Goal: Transaction & Acquisition: Subscribe to service/newsletter

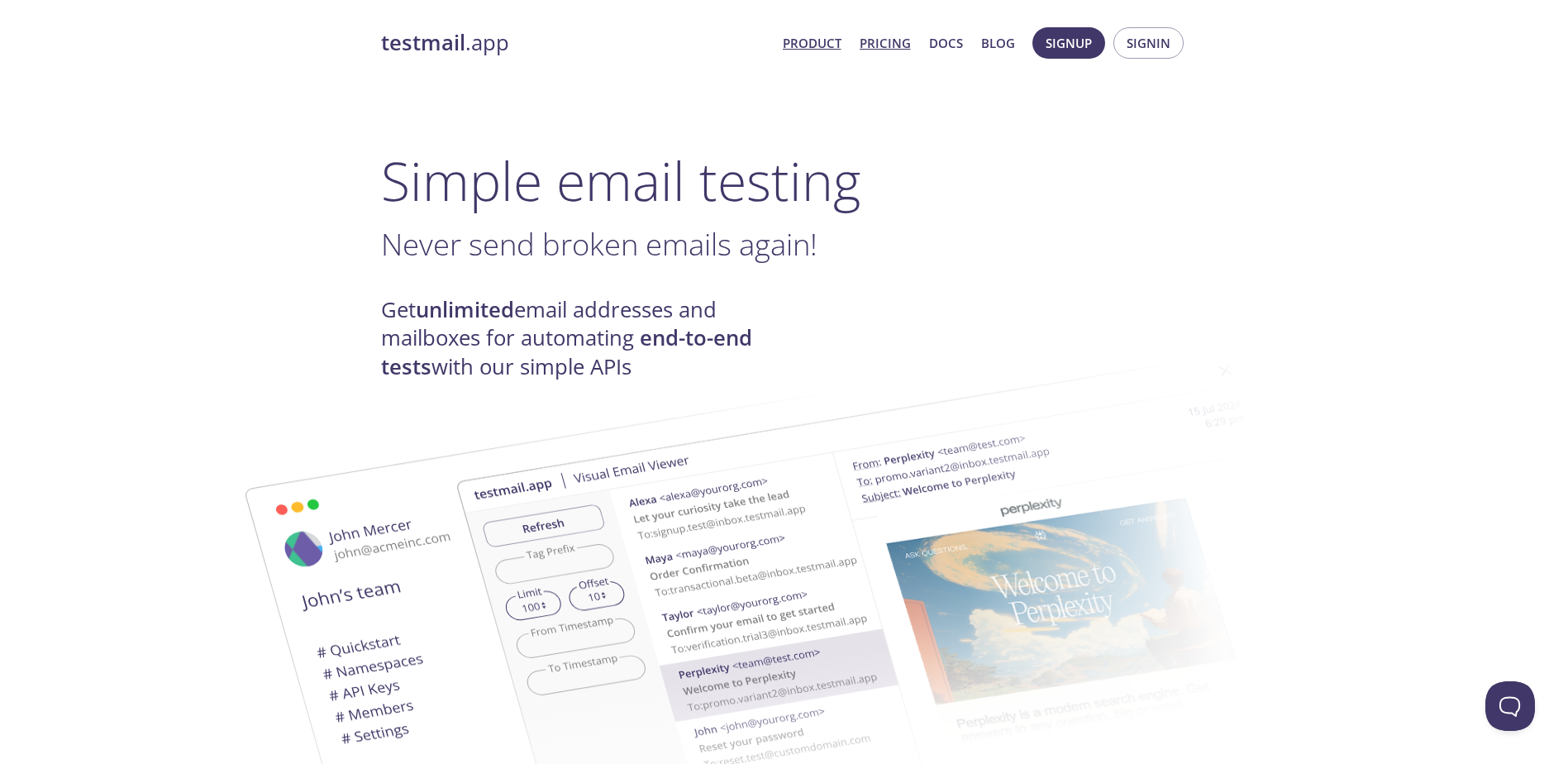
click at [890, 43] on link "Pricing" at bounding box center [885, 43] width 51 height 21
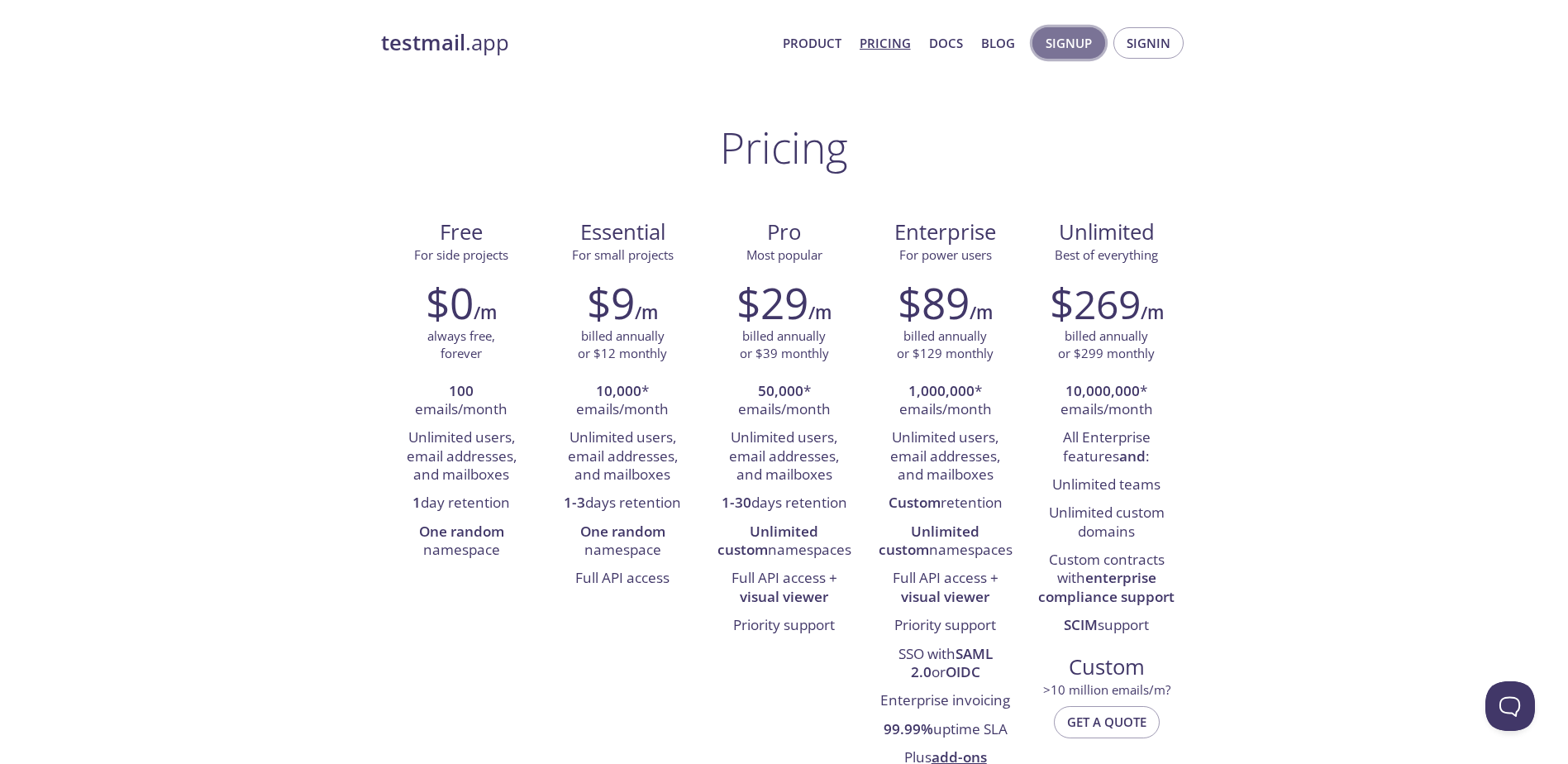
click at [1071, 43] on span "Signup" at bounding box center [1069, 43] width 46 height 21
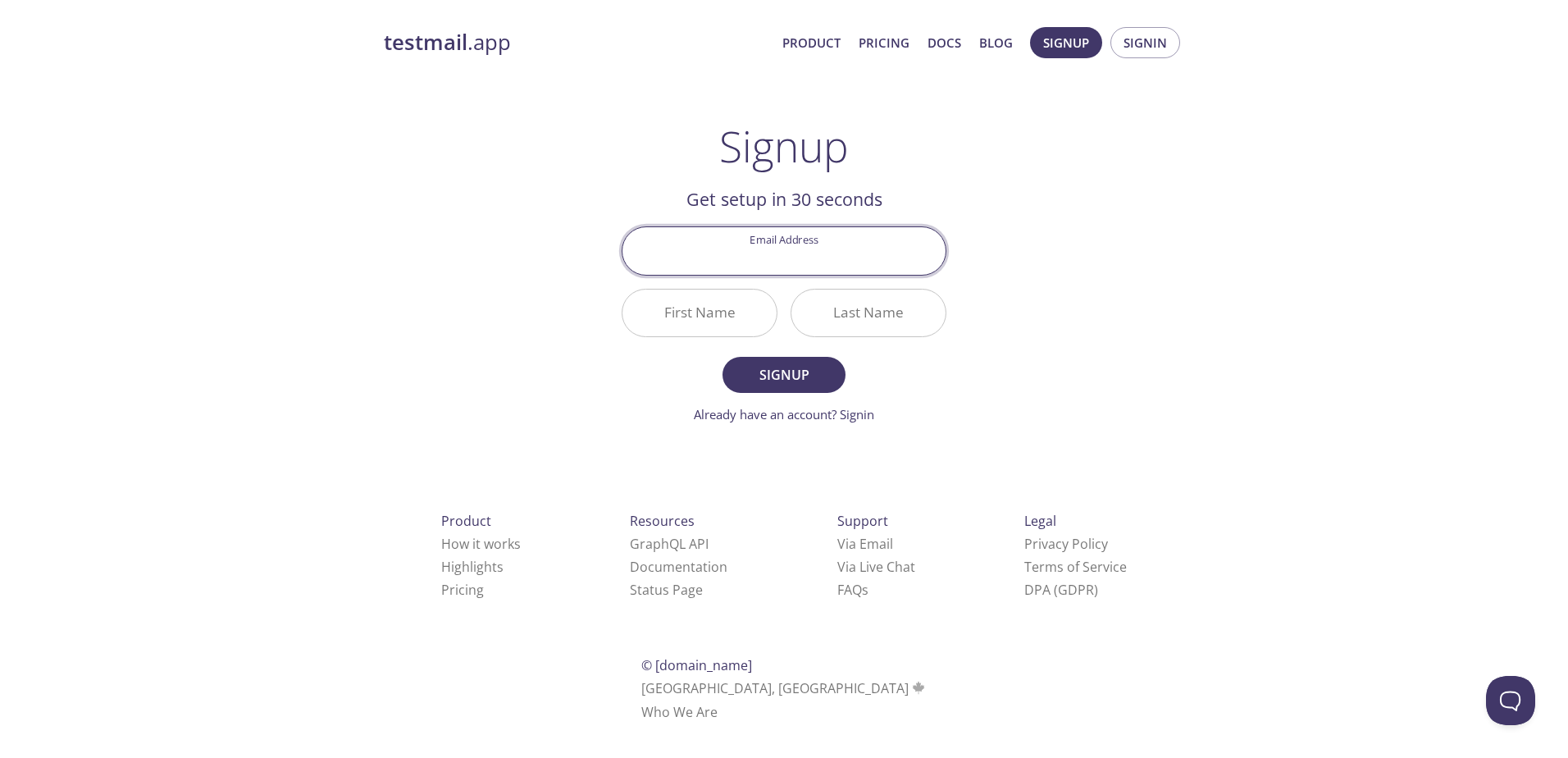
click at [749, 254] on input "Email Address" at bounding box center [783, 250] width 323 height 47
type input "[EMAIL_ADDRESS][DOMAIN_NAME]"
click at [1016, 338] on div "testmail .app Product Pricing Docs Blog Signup Signin Signup Get setup in 30 se…" at bounding box center [784, 393] width 839 height 753
click at [715, 320] on input "First Name" at bounding box center [699, 313] width 154 height 47
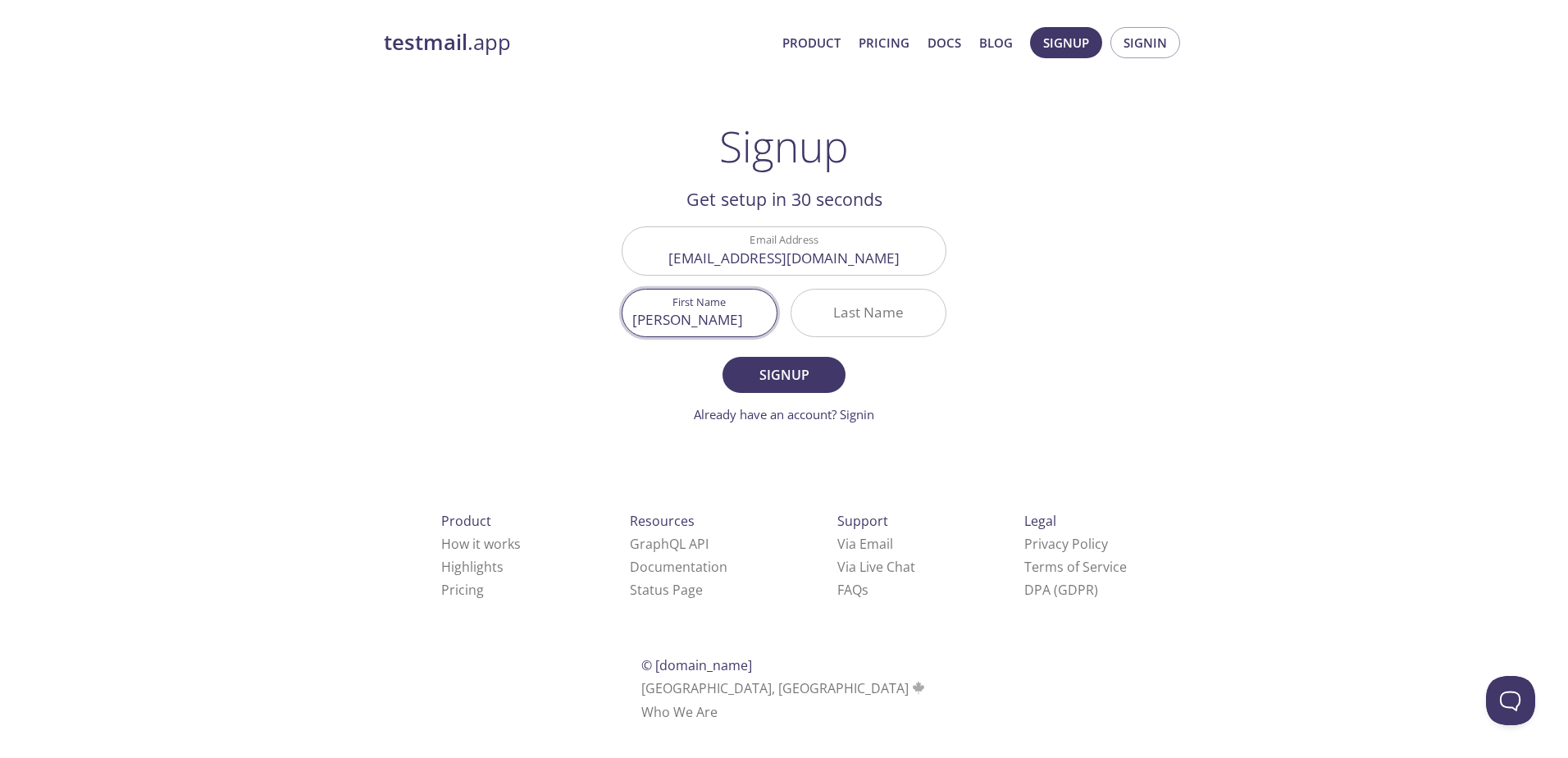
type input "[PERSON_NAME]"
click at [547, 332] on div "testmail .app Product Pricing Docs Blog Signup Signin Signup Get setup in 30 se…" at bounding box center [784, 393] width 839 height 753
click at [780, 380] on span "Signup" at bounding box center [783, 375] width 87 height 23
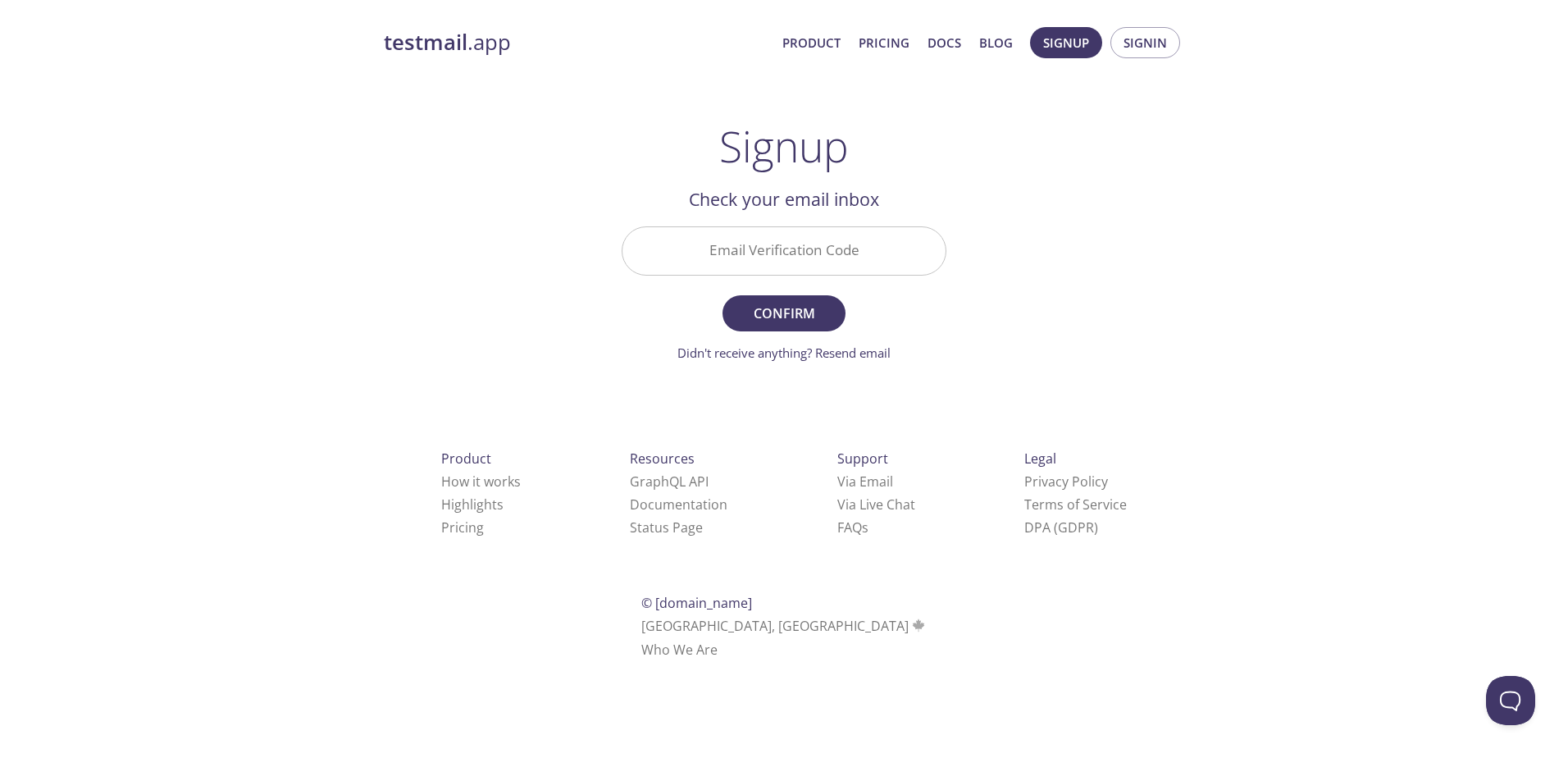
click at [725, 242] on input "Email Verification Code" at bounding box center [783, 250] width 323 height 47
paste input "L4VW6QK"
type input "L4VW6QK"
click at [778, 308] on span "Confirm" at bounding box center [783, 313] width 87 height 23
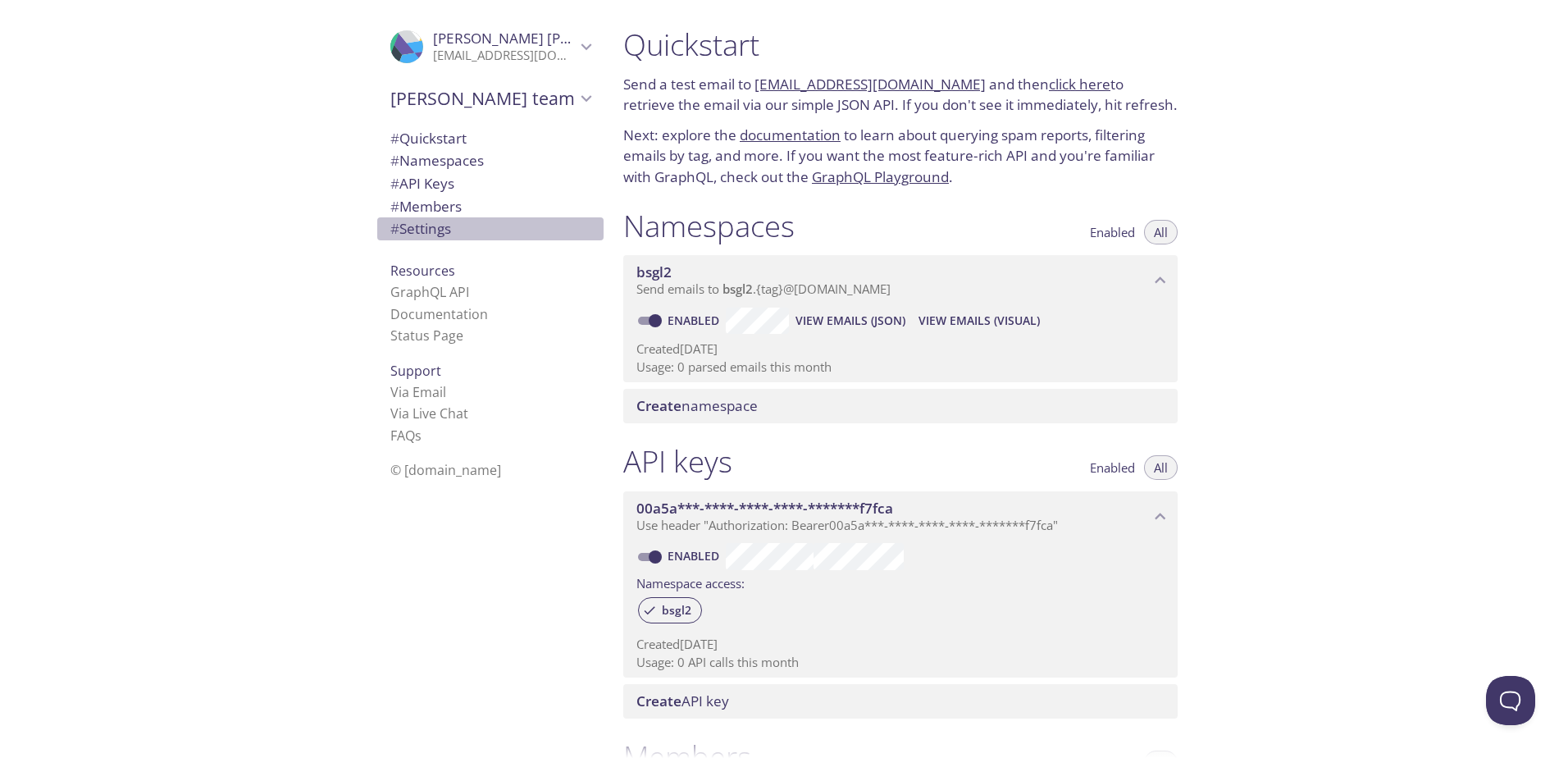
click at [414, 228] on span "# Settings" at bounding box center [421, 228] width 61 height 18
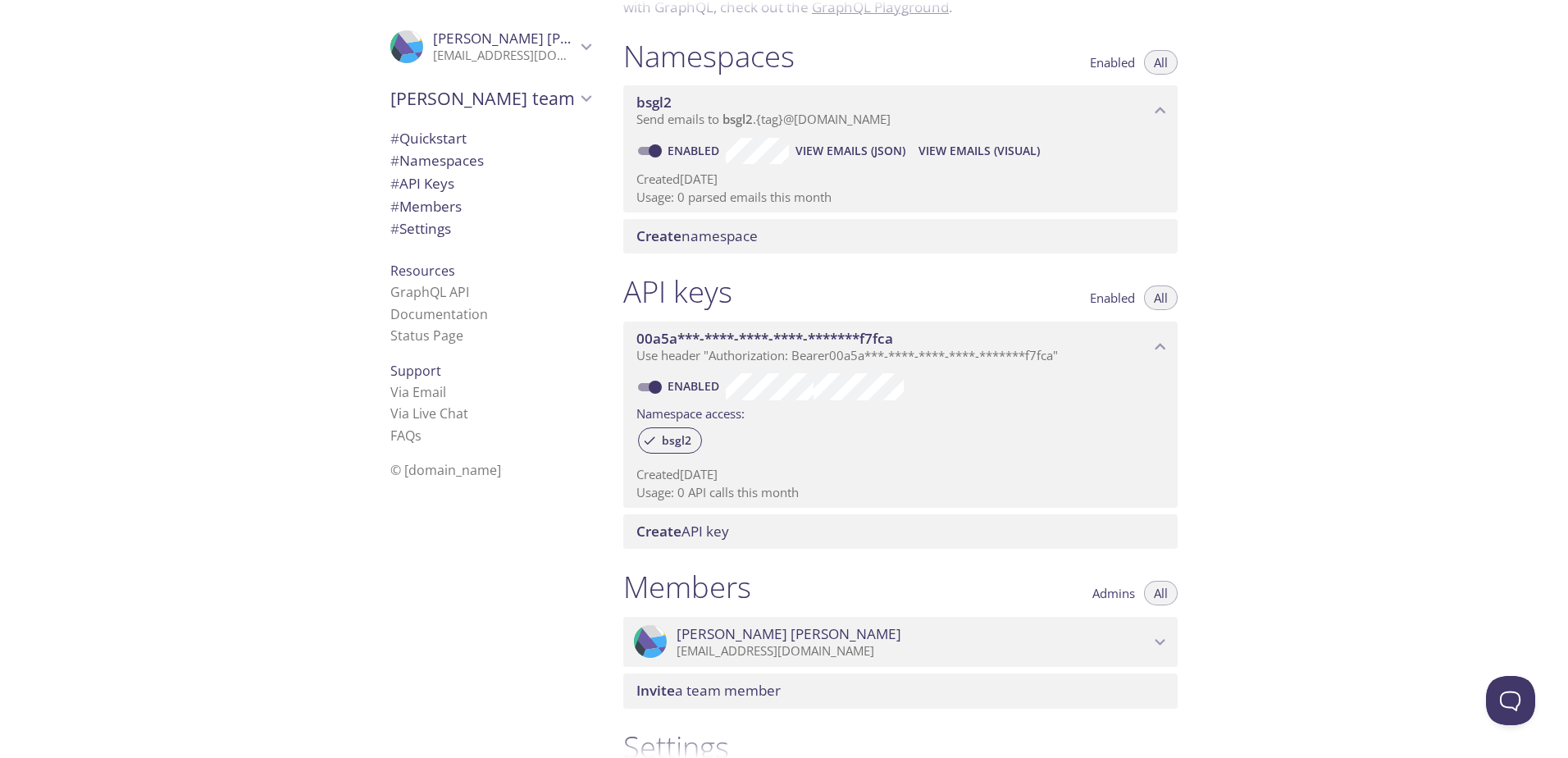
scroll to position [162, 0]
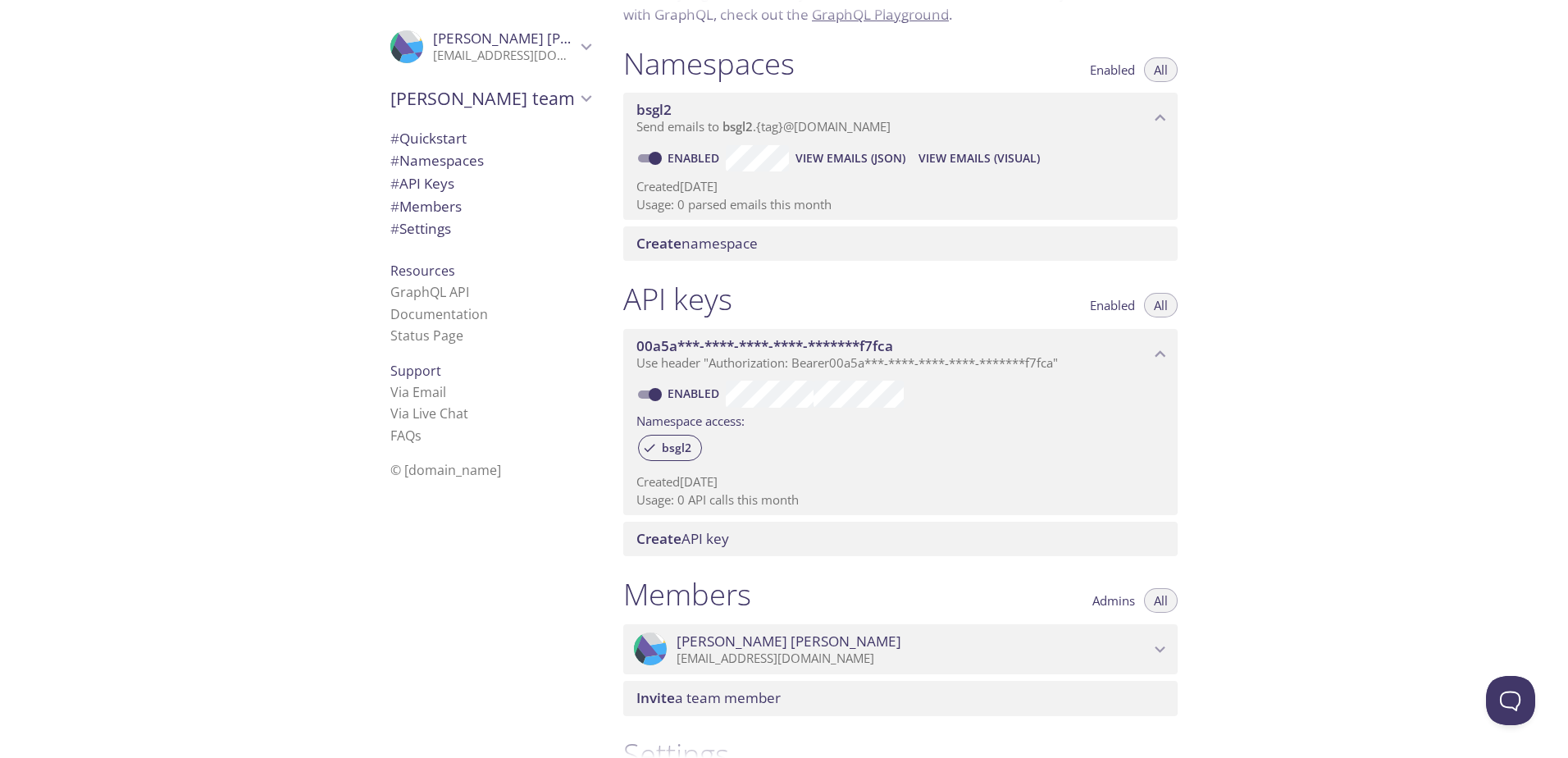
click at [575, 102] on icon "Domingo's team" at bounding box center [586, 99] width 21 height 21
click at [440, 139] on span "# Quickstart" at bounding box center [429, 137] width 77 height 18
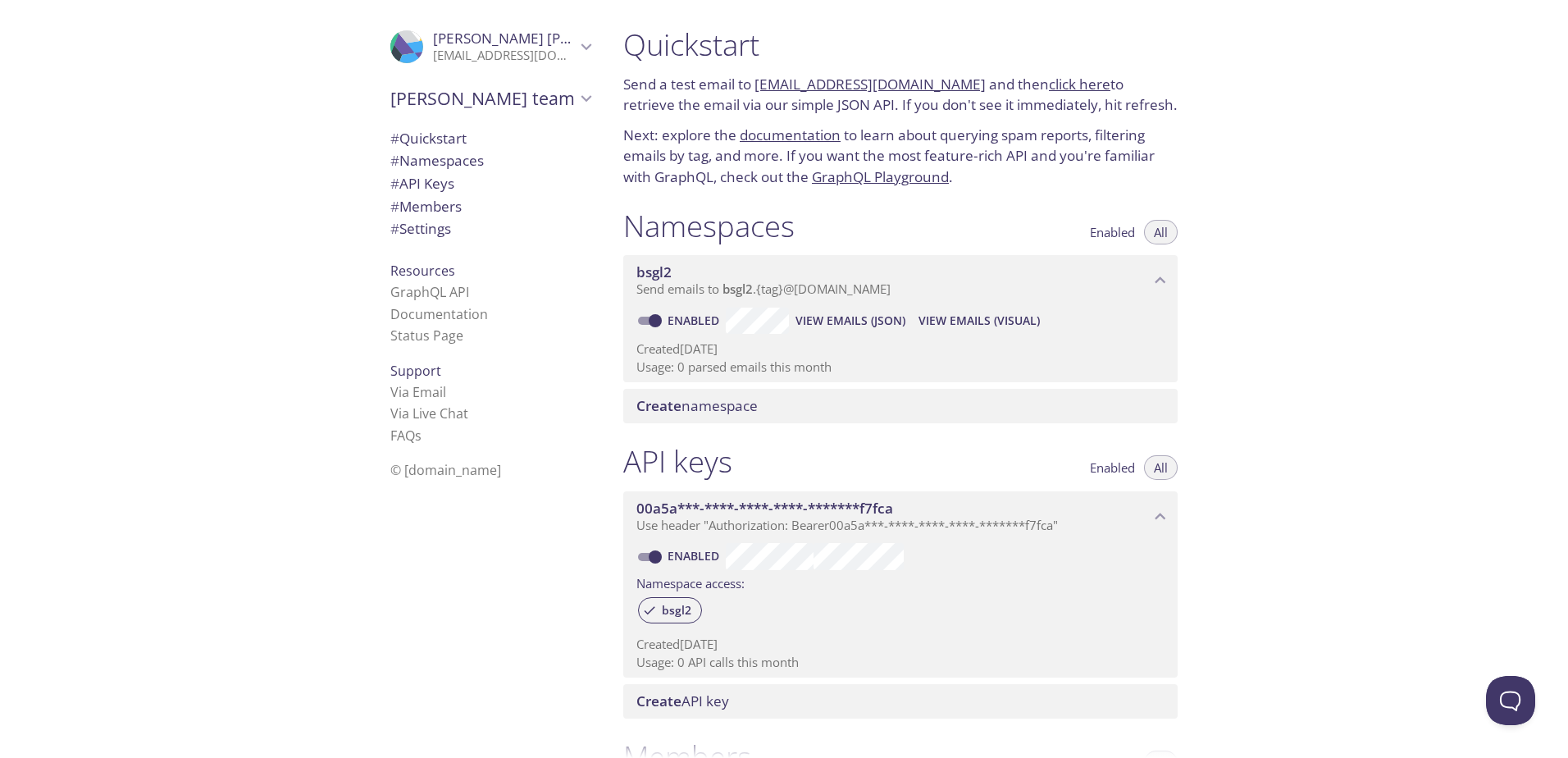
click at [575, 56] on icon "Domingo Ross" at bounding box center [586, 47] width 21 height 21
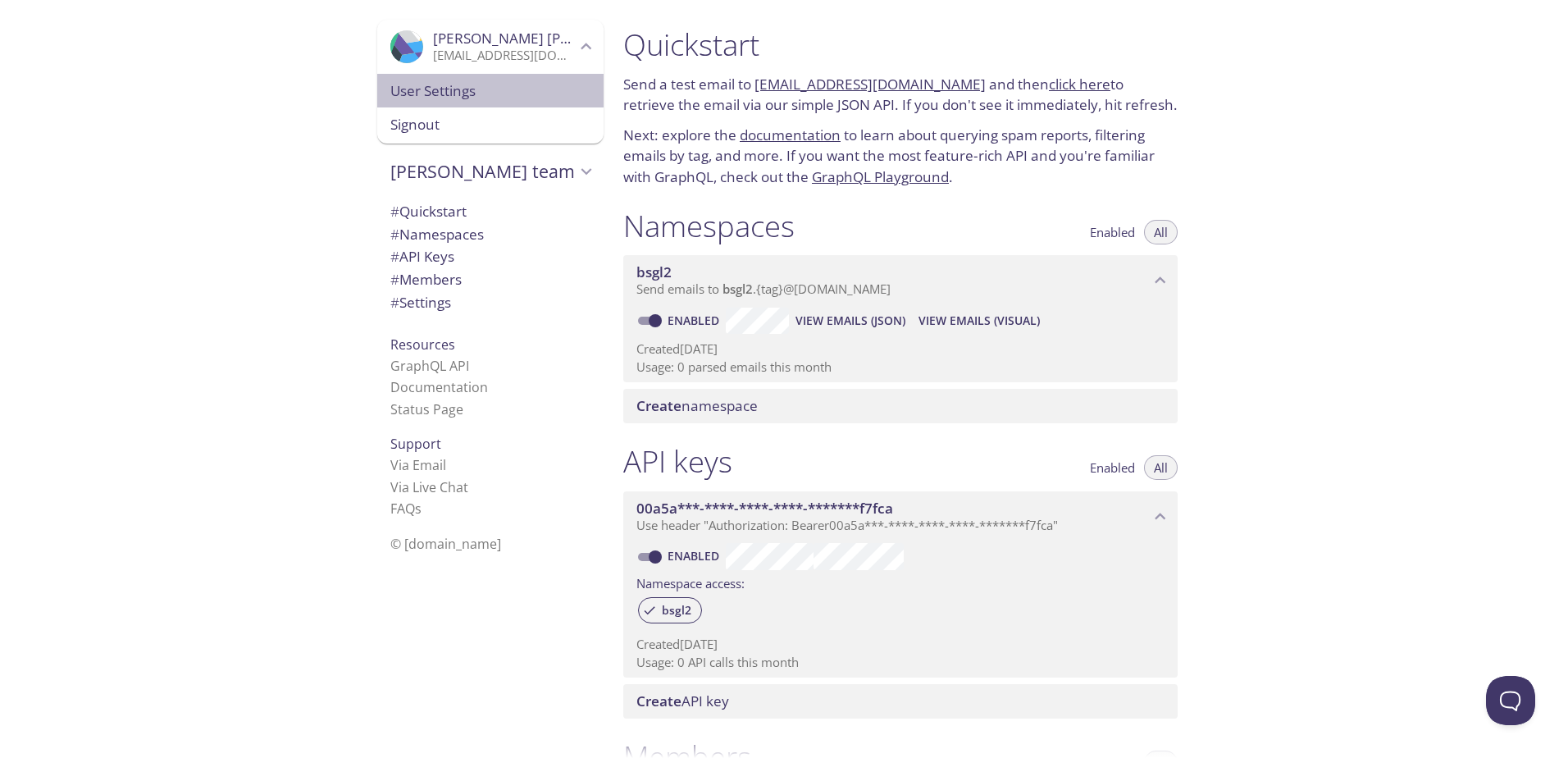
click at [434, 97] on span "User Settings" at bounding box center [490, 91] width 200 height 21
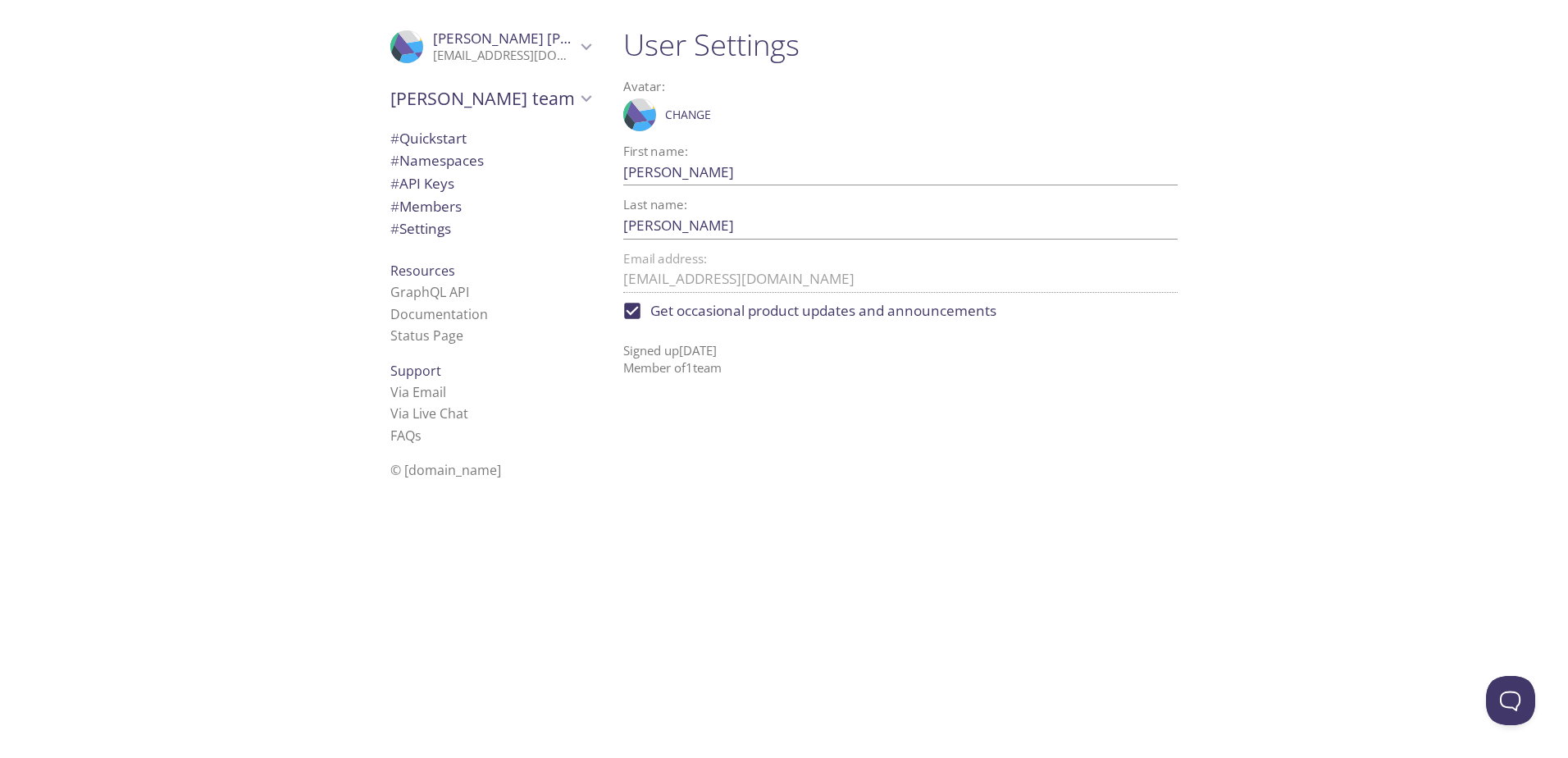
click at [577, 101] on icon "Domingo's team" at bounding box center [586, 99] width 21 height 21
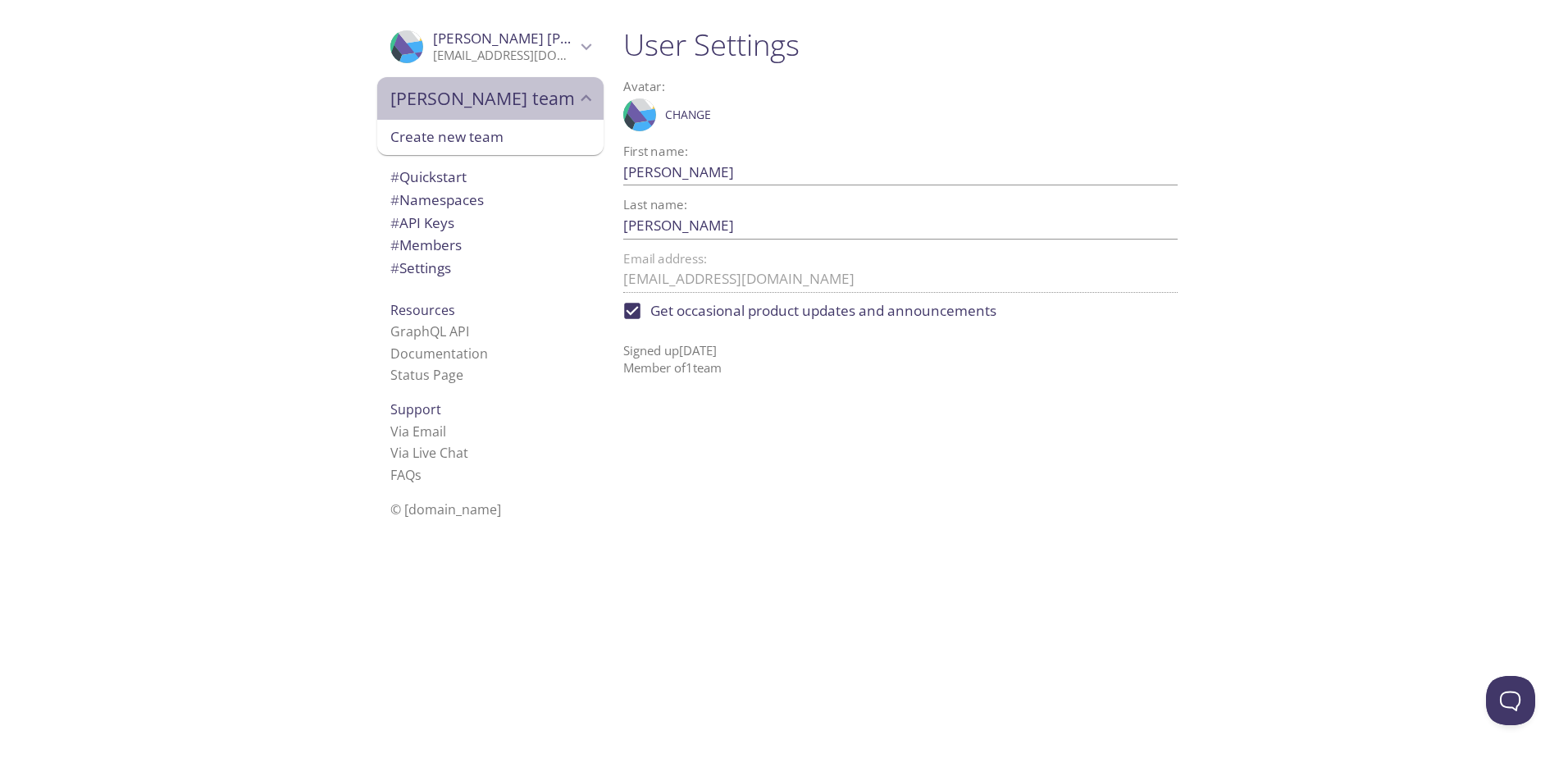
click at [577, 101] on icon "Domingo's team" at bounding box center [586, 99] width 21 height 21
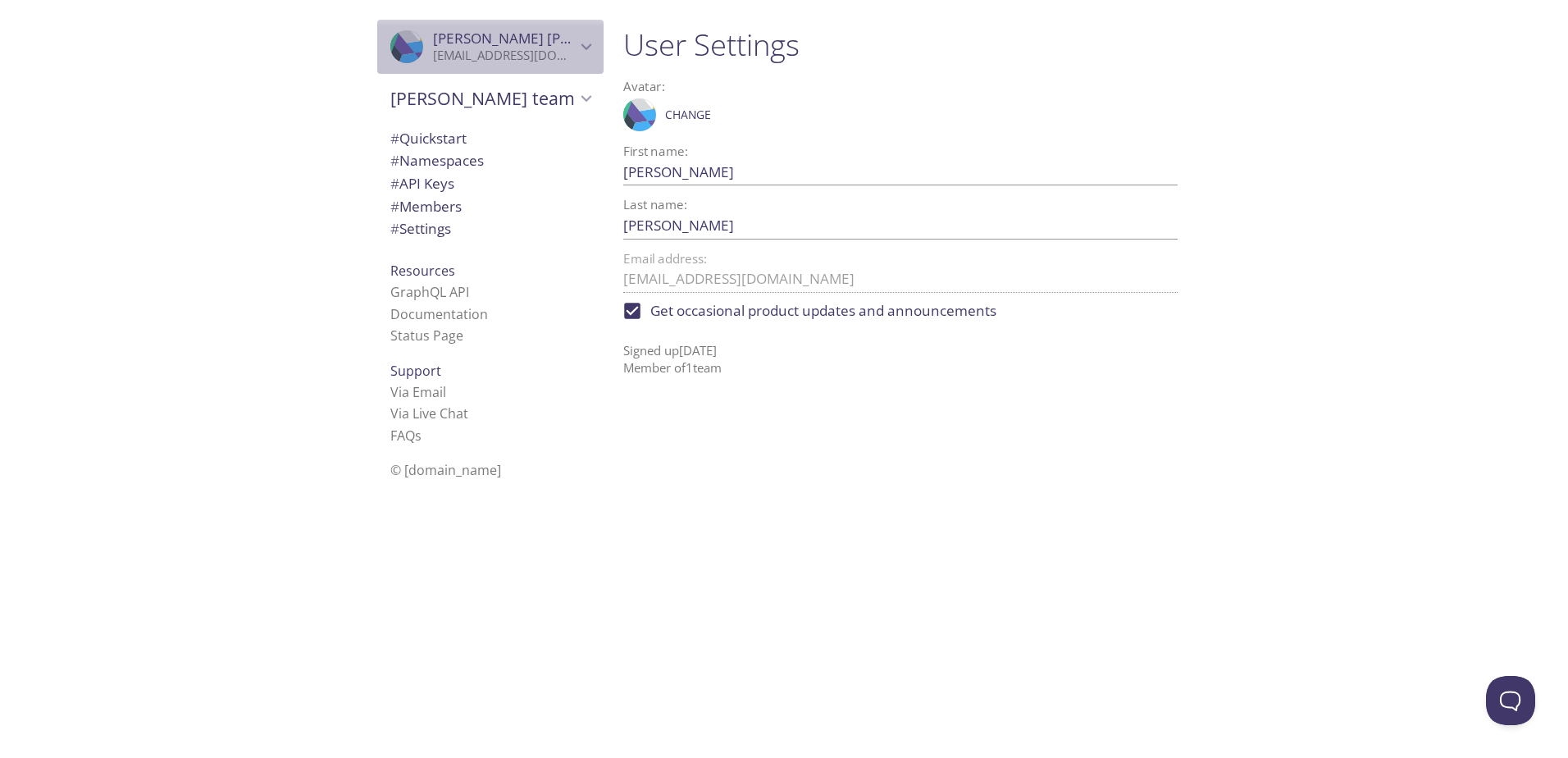
click at [577, 49] on icon "Domingo Ross" at bounding box center [586, 47] width 21 height 21
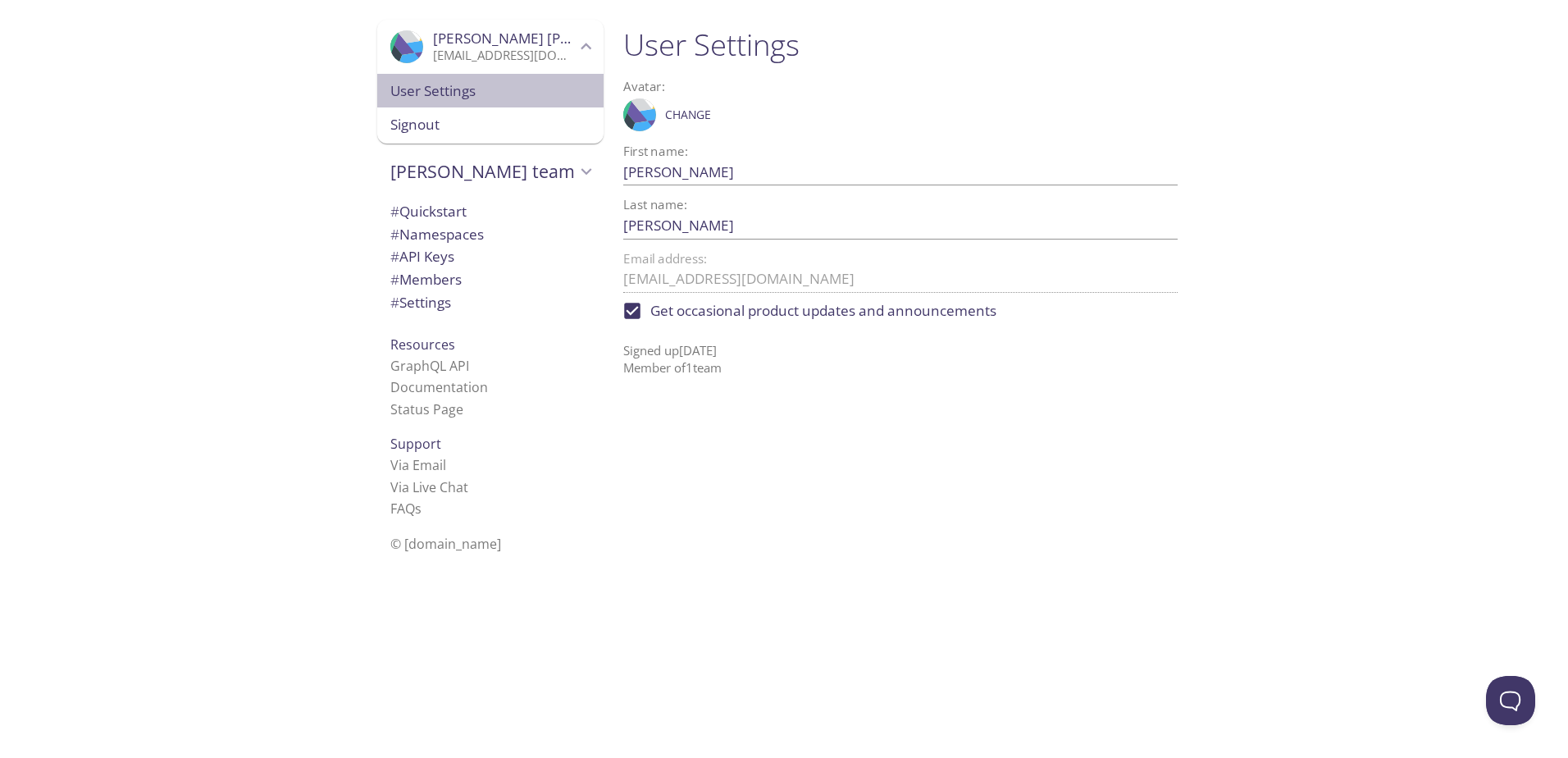
click at [430, 98] on span "User Settings" at bounding box center [490, 91] width 200 height 21
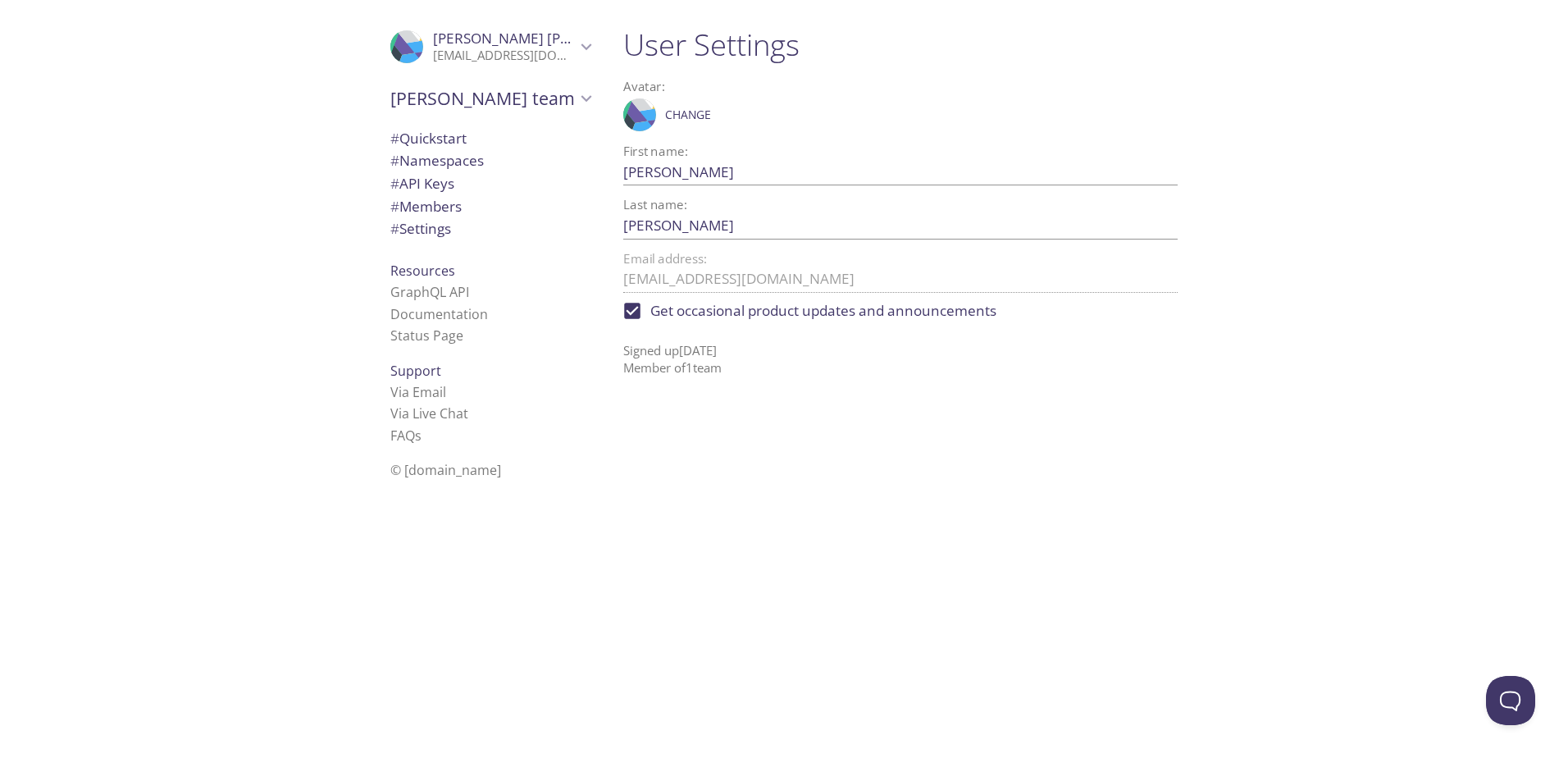
click at [539, 57] on p "[EMAIL_ADDRESS][DOMAIN_NAME]" at bounding box center [504, 55] width 143 height 17
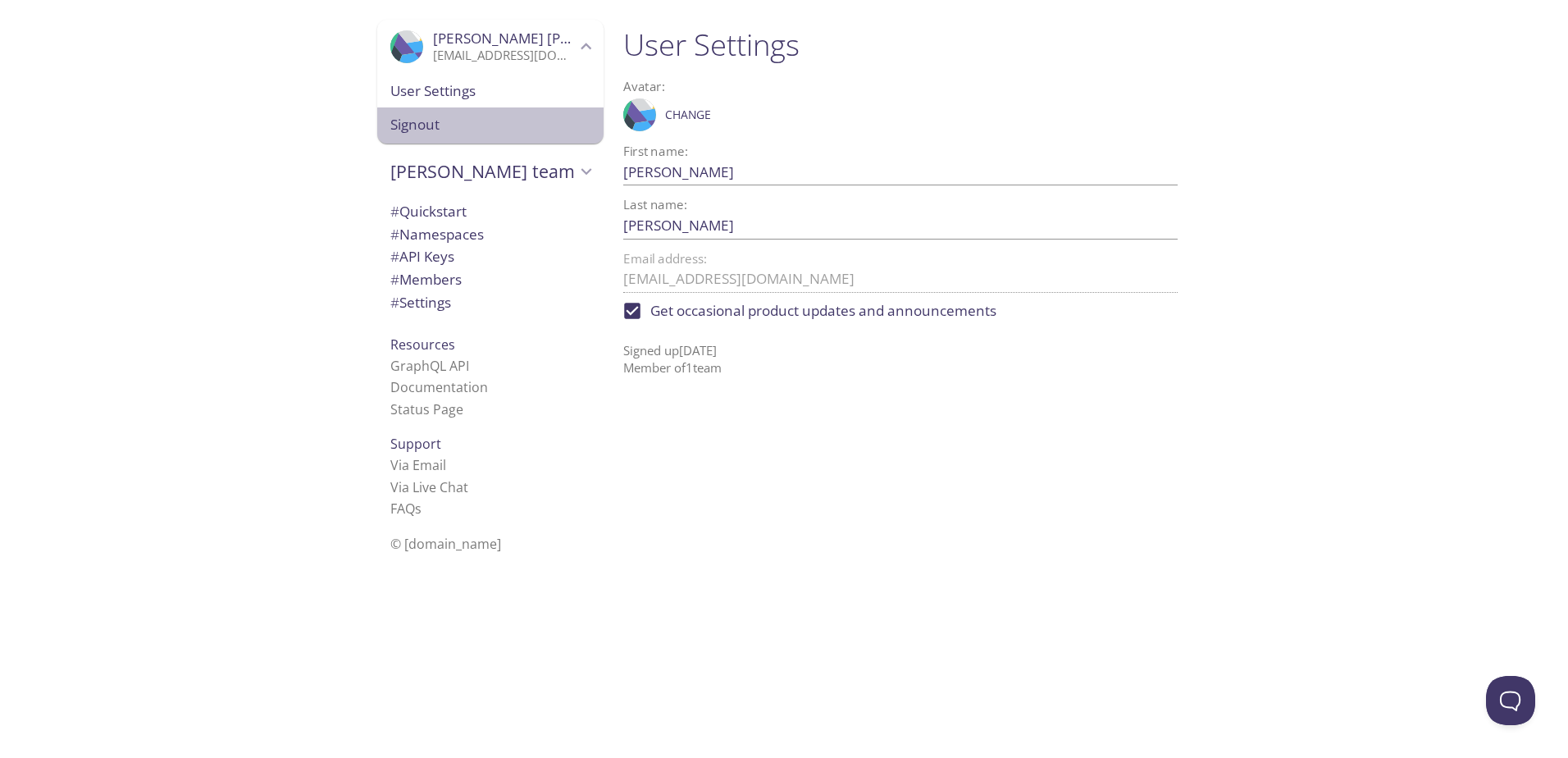
click at [408, 127] on span "Signout" at bounding box center [490, 125] width 200 height 21
